Goal: Navigation & Orientation: Find specific page/section

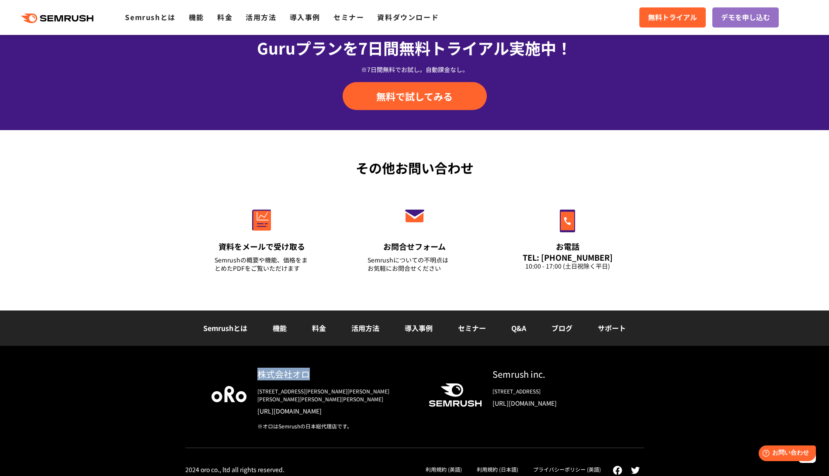
drag, startPoint x: 322, startPoint y: 376, endPoint x: 255, endPoint y: 372, distance: 67.8
click at [255, 372] on div "株式会社オロ 〒153-0063　東京都目黒区目黒3-9-1 目黒須田ビル https://www.oro.com/ja/ ※オロはSemrushの日本総代理…" at bounding box center [330, 399] width 168 height 62
copy div "株式会社オロ"
click at [517, 466] on link "利用規約 (日本語)" at bounding box center [498, 469] width 42 height 7
